Goal: Task Accomplishment & Management: Manage account settings

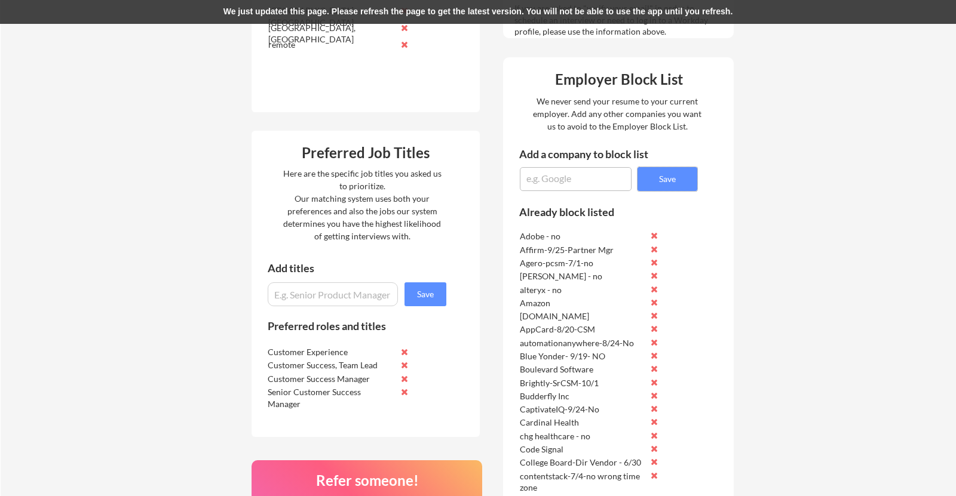
scroll to position [509, 0]
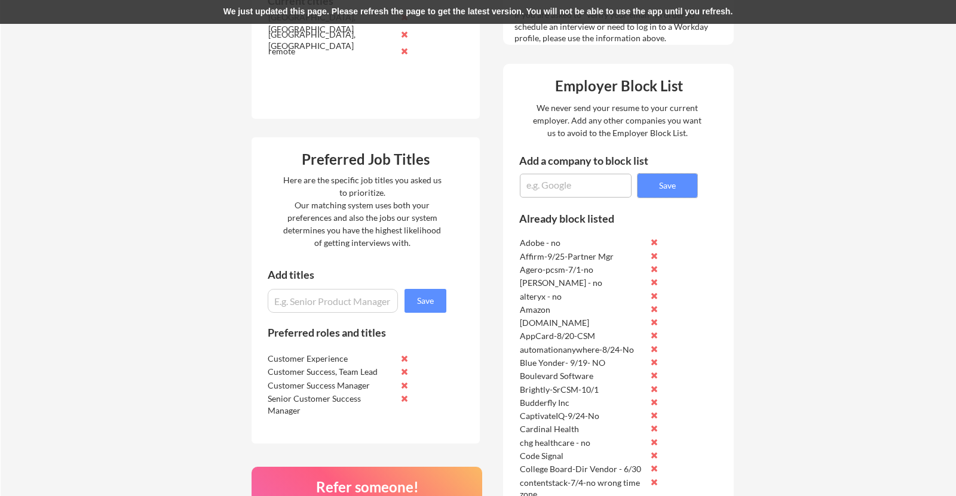
click at [555, 192] on textarea at bounding box center [576, 186] width 112 height 24
type textarea "College Board-10/5-no"
click at [650, 180] on button "Save" at bounding box center [667, 186] width 60 height 24
click at [682, 181] on button "Save" at bounding box center [667, 186] width 60 height 24
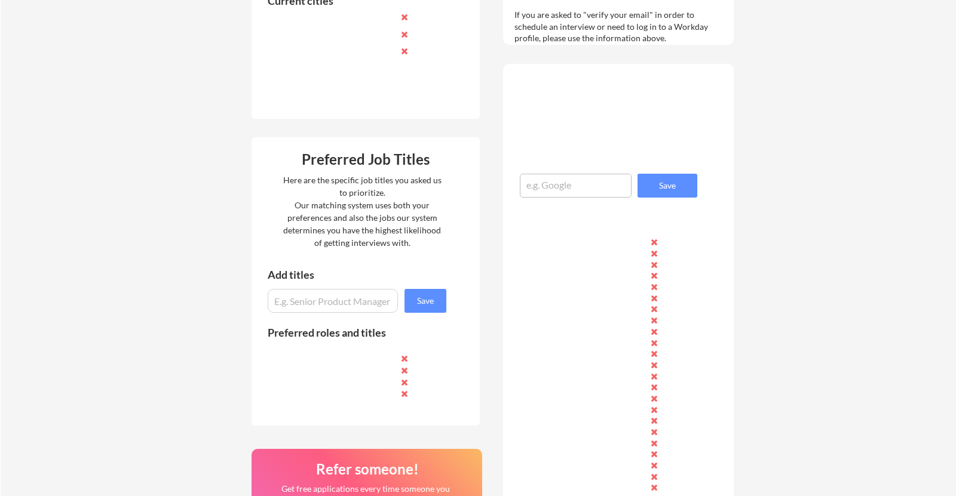
scroll to position [509, 0]
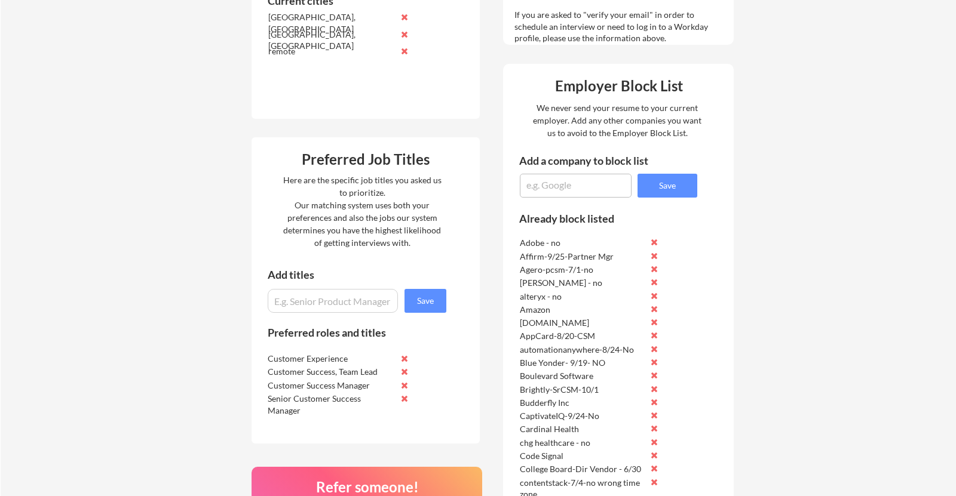
click at [542, 185] on textarea at bounding box center [576, 186] width 112 height 24
type textarea "Colleg"
type textarea "College Board-10/5-no"
click at [670, 183] on button "Save" at bounding box center [667, 186] width 60 height 24
click at [654, 481] on button at bounding box center [654, 482] width 9 height 9
